Goal: Use online tool/utility

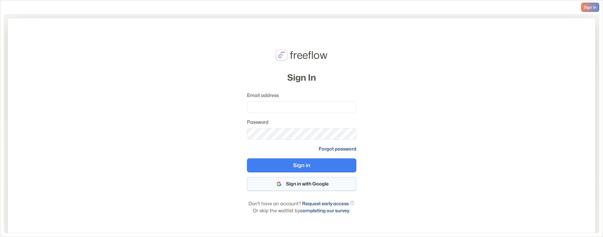
click at [299, 181] on button "Sign in with Google" at bounding box center [301, 184] width 109 height 14
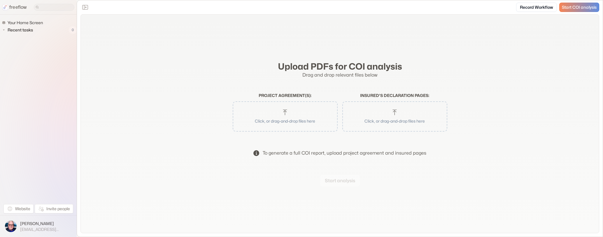
click at [391, 123] on p "Click, or drag-and-drop files here" at bounding box center [395, 121] width 90 height 6
click at [349, 180] on button "Start analysis" at bounding box center [340, 181] width 40 height 12
